Goal: Navigation & Orientation: Go to known website

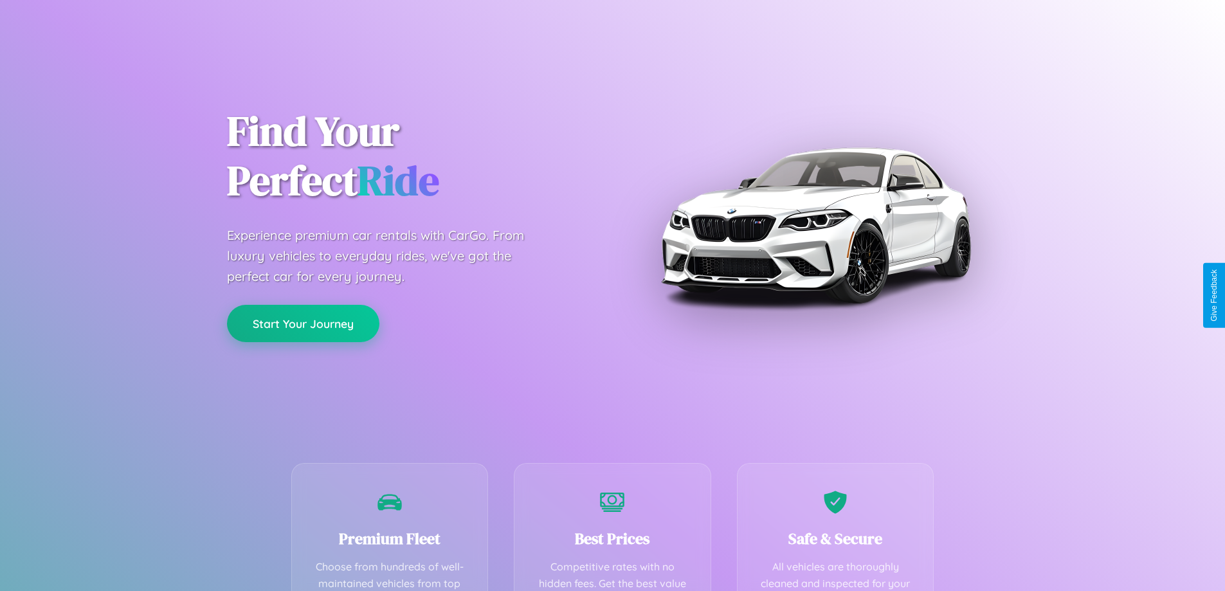
click at [303, 324] on button "Start Your Journey" at bounding box center [303, 323] width 152 height 37
click at [303, 323] on button "Start Your Journey" at bounding box center [303, 323] width 152 height 37
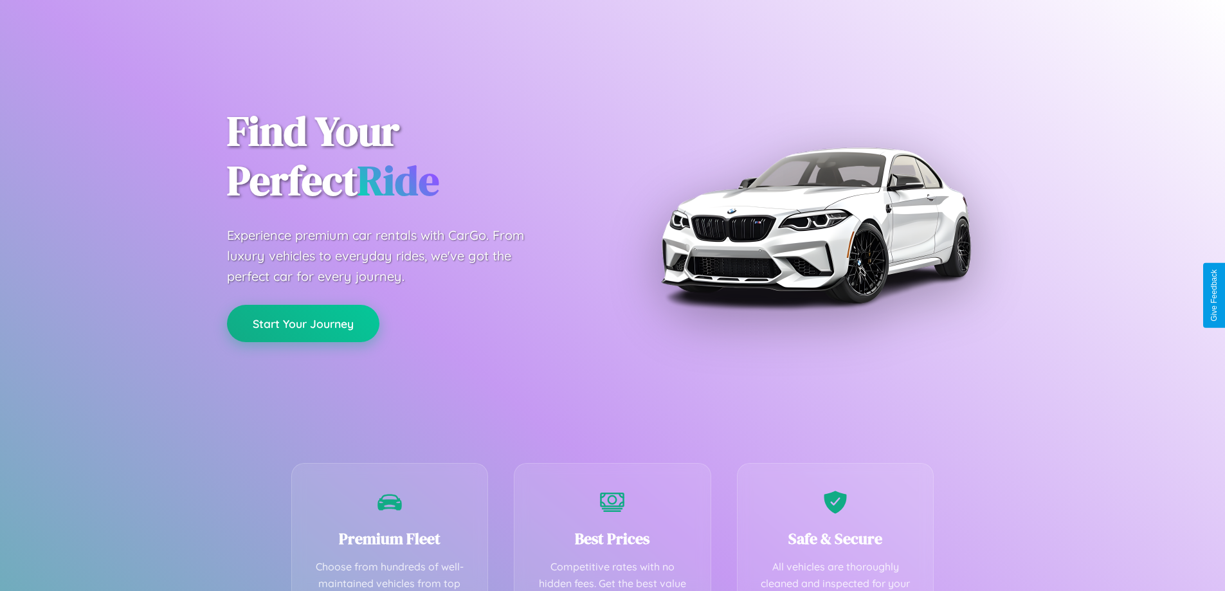
click at [303, 323] on button "Start Your Journey" at bounding box center [303, 323] width 152 height 37
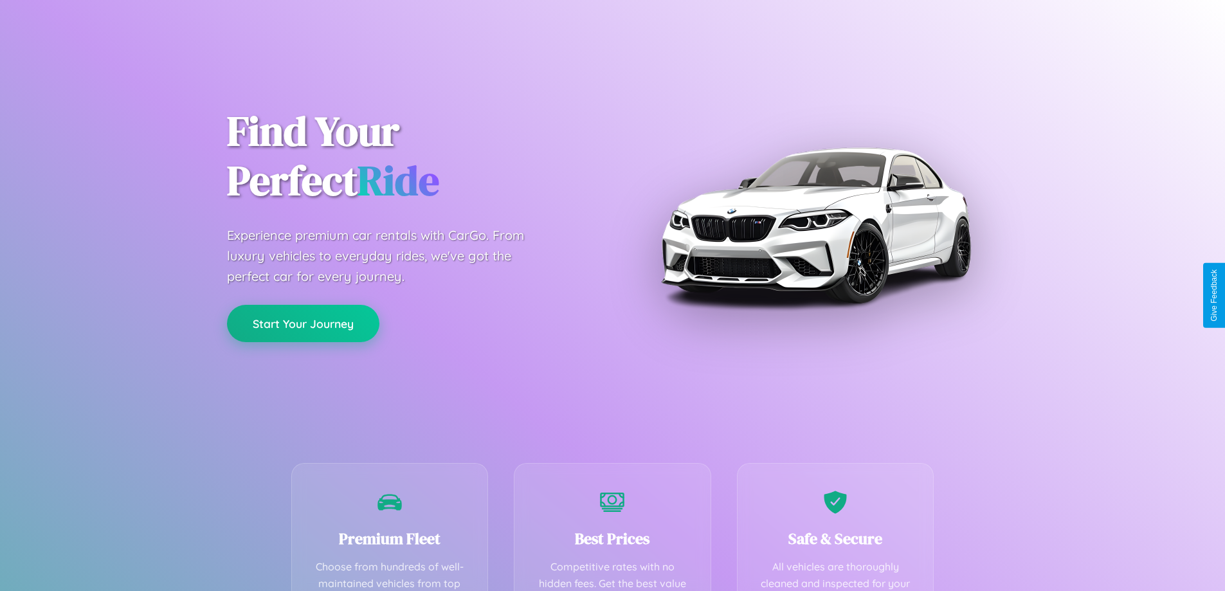
click at [303, 323] on button "Start Your Journey" at bounding box center [303, 323] width 152 height 37
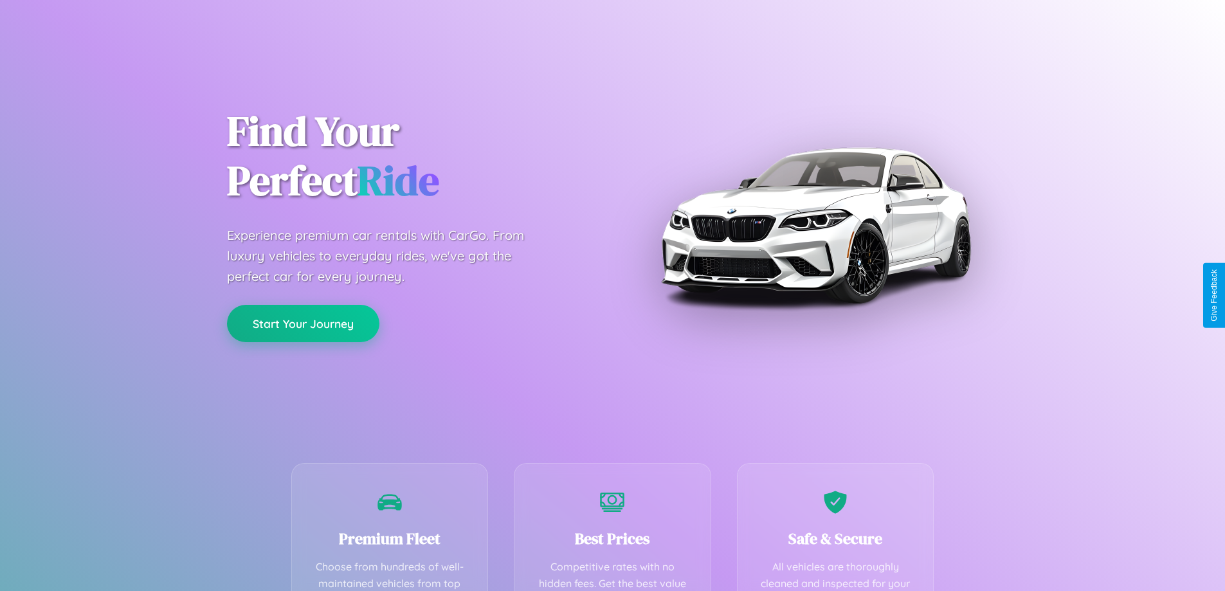
click at [303, 323] on button "Start Your Journey" at bounding box center [303, 323] width 152 height 37
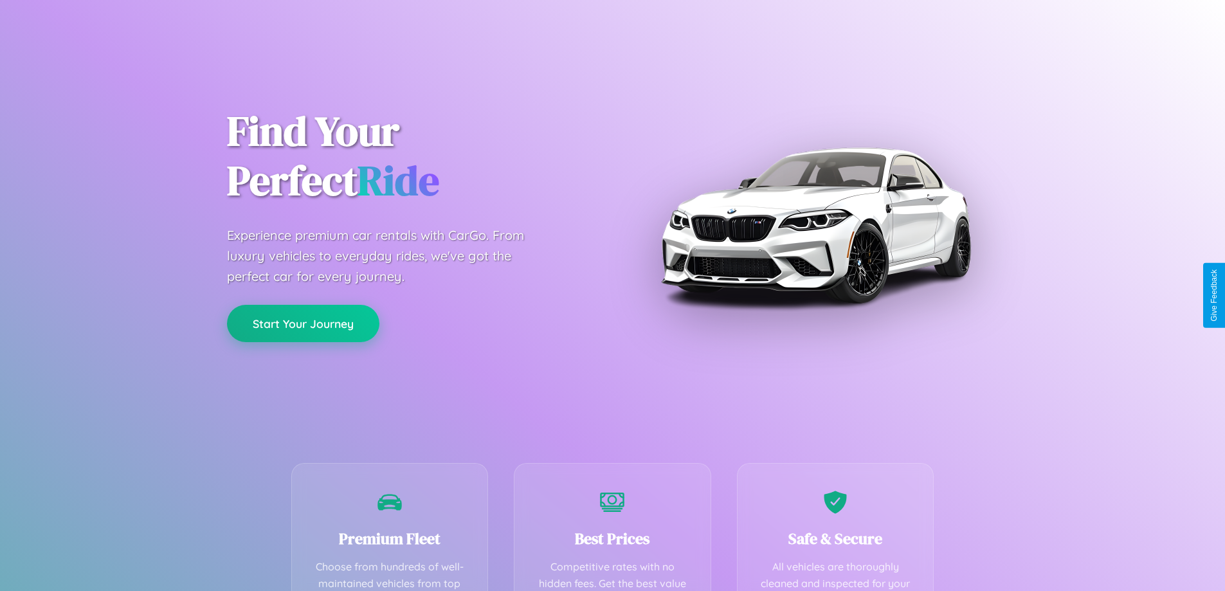
click at [303, 323] on button "Start Your Journey" at bounding box center [303, 323] width 152 height 37
